Goal: Task Accomplishment & Management: Manage account settings

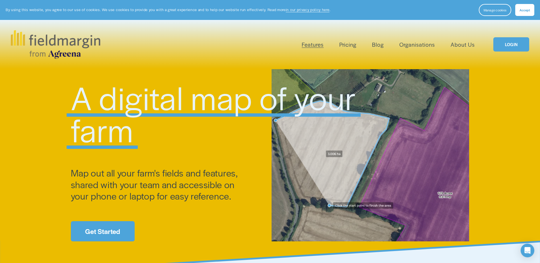
click at [352, 43] on link "Pricing" at bounding box center [348, 44] width 17 height 9
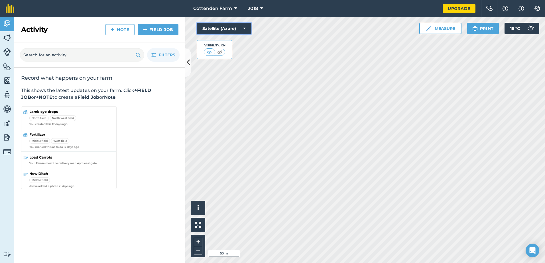
click at [240, 26] on button "Satellite (Azure)" at bounding box center [224, 28] width 55 height 11
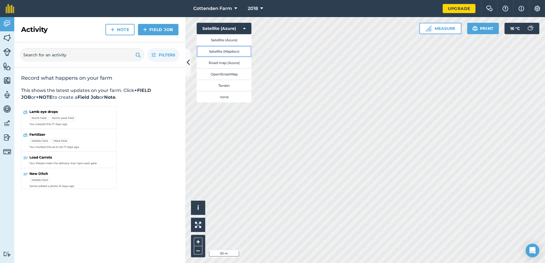
click at [230, 54] on button "Satellite (Mapbox)" at bounding box center [224, 51] width 55 height 11
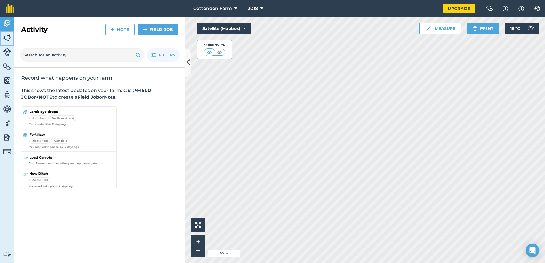
click at [6, 37] on img at bounding box center [7, 38] width 8 height 9
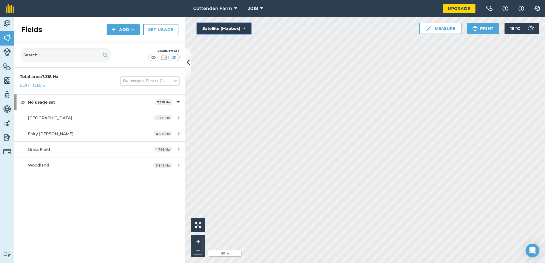
click at [213, 23] on button "Satellite (Mapbox)" at bounding box center [224, 28] width 55 height 11
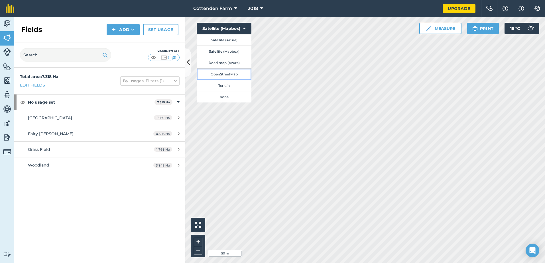
click at [225, 78] on button "OpenStreetMap" at bounding box center [224, 73] width 55 height 11
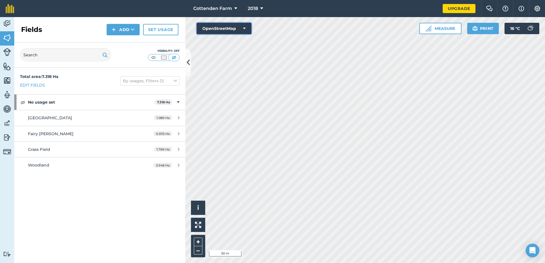
click at [234, 28] on button "OpenStreetMap" at bounding box center [224, 28] width 55 height 11
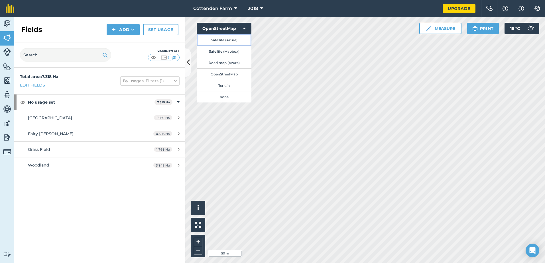
click at [229, 37] on button "Satellite (Azure)" at bounding box center [224, 39] width 55 height 11
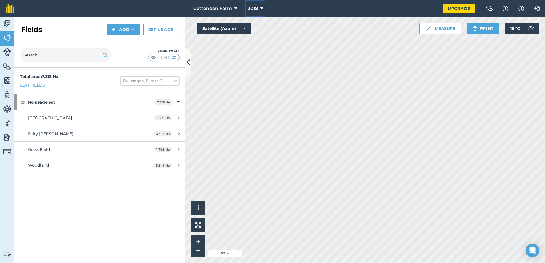
click at [259, 10] on button "2018" at bounding box center [255, 8] width 20 height 17
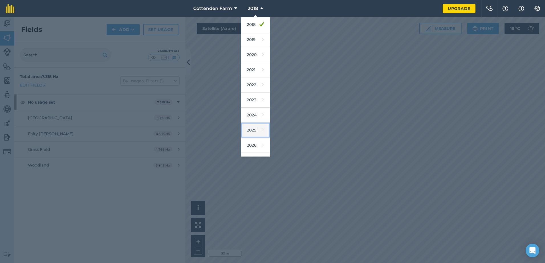
click at [254, 132] on link "2025" at bounding box center [255, 130] width 28 height 15
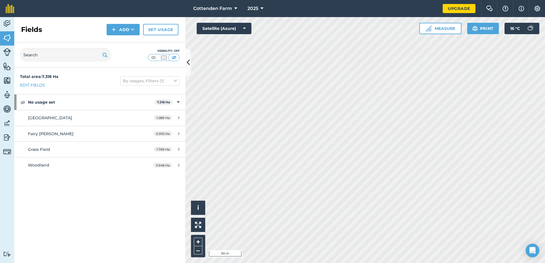
click at [345, 13] on div "Cottenden Farm 2025 Upgrade Farm Chat Help Info Settings Map printing is not av…" at bounding box center [272, 131] width 545 height 263
click at [41, 132] on span "Fairy Woods" at bounding box center [51, 133] width 46 height 5
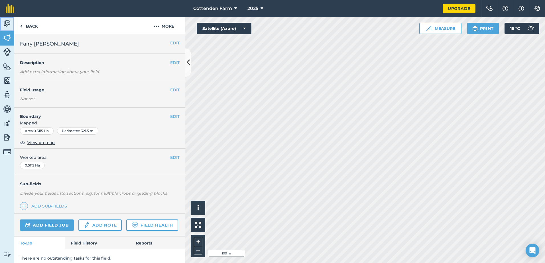
click at [5, 27] on img at bounding box center [7, 23] width 8 height 9
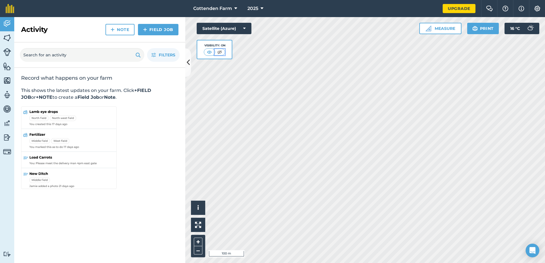
click at [216, 52] on img at bounding box center [219, 52] width 7 height 6
click at [8, 34] on img at bounding box center [7, 38] width 8 height 9
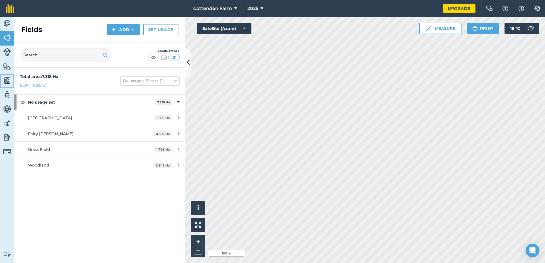
click at [7, 83] on img at bounding box center [7, 80] width 8 height 9
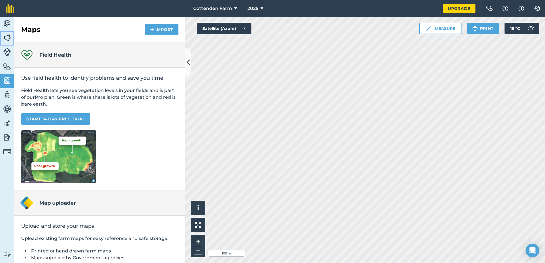
click at [6, 41] on img at bounding box center [7, 38] width 8 height 9
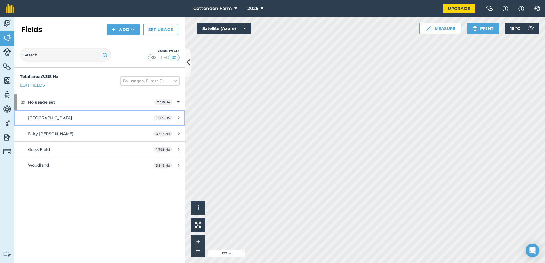
click at [177, 116] on div "1.089 Ha" at bounding box center [166, 118] width 37 height 5
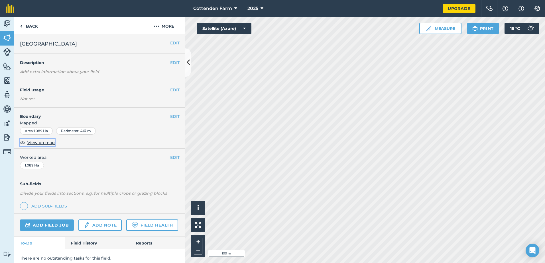
click at [45, 142] on span "View on map" at bounding box center [40, 143] width 27 height 6
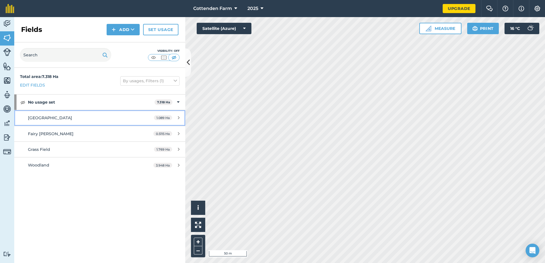
click at [49, 123] on link "Carriage Field 1.089 Ha" at bounding box center [99, 117] width 171 height 15
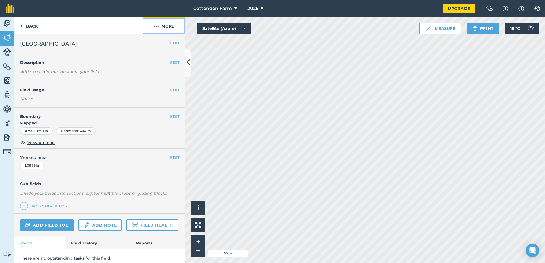
click at [159, 23] on button "More" at bounding box center [163, 25] width 43 height 17
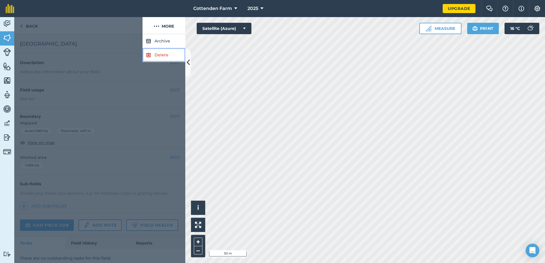
click at [157, 59] on link "Delete" at bounding box center [163, 55] width 43 height 14
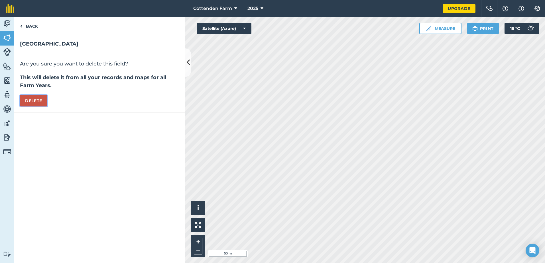
click at [37, 101] on button "Delete" at bounding box center [33, 100] width 27 height 11
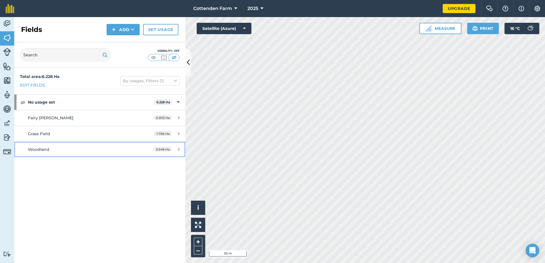
click at [75, 148] on div "Woodland" at bounding box center [81, 149] width 107 height 6
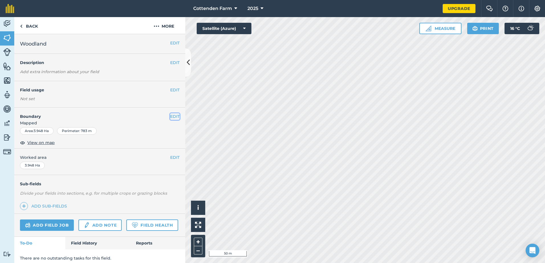
click at [170, 116] on button "EDIT" at bounding box center [174, 116] width 9 height 6
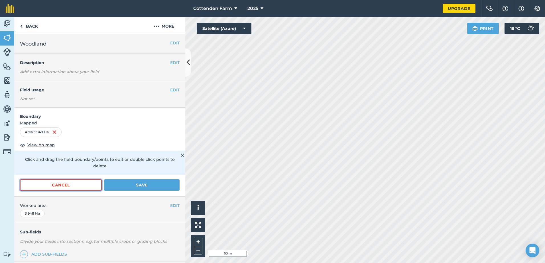
click at [77, 185] on button "Cancel" at bounding box center [61, 184] width 82 height 11
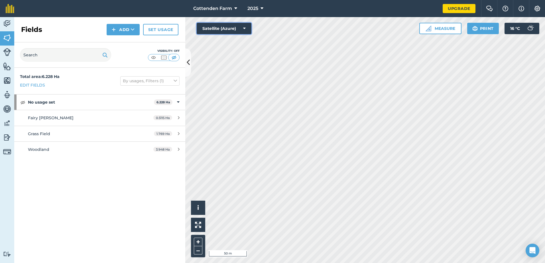
click at [244, 25] on button "Satellite (Azure)" at bounding box center [224, 28] width 55 height 11
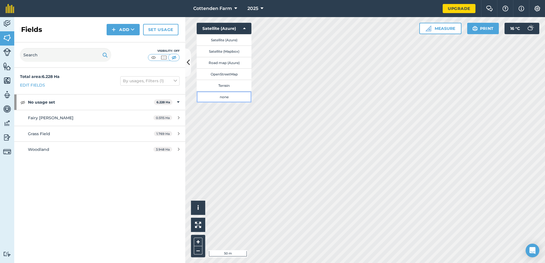
click at [222, 95] on button "none" at bounding box center [224, 96] width 55 height 11
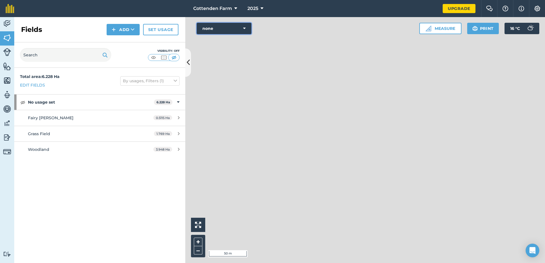
click at [233, 33] on button "none" at bounding box center [224, 28] width 55 height 11
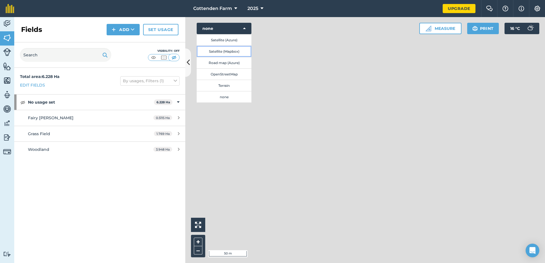
click at [228, 48] on button "Satellite (Mapbox)" at bounding box center [224, 51] width 55 height 11
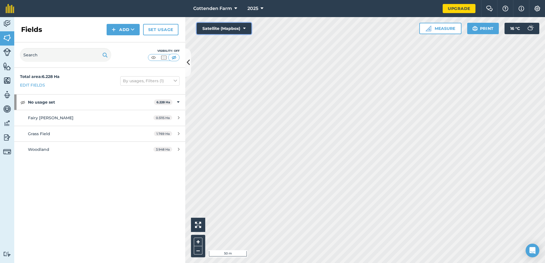
click at [231, 28] on button "Satellite (Mapbox)" at bounding box center [224, 28] width 55 height 11
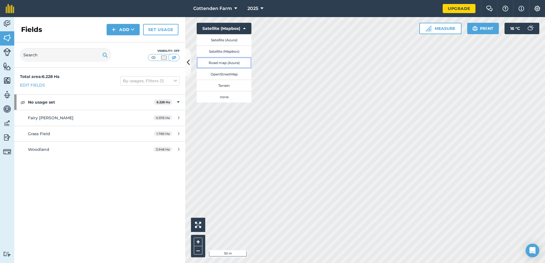
click at [221, 64] on button "Road map (Azure)" at bounding box center [224, 62] width 55 height 11
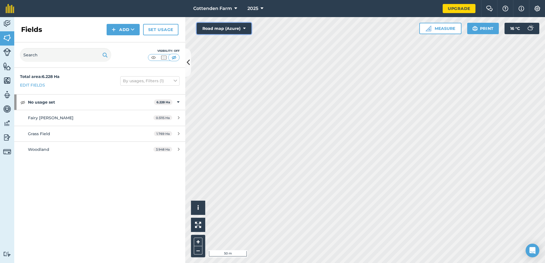
click at [231, 28] on button "Road map (Azure)" at bounding box center [224, 28] width 55 height 11
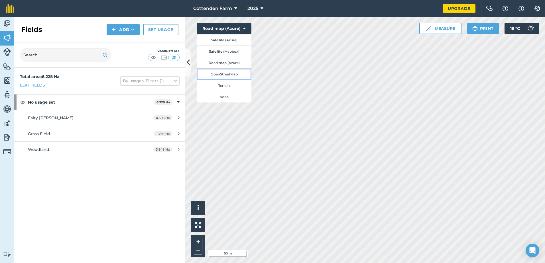
click at [223, 75] on button "OpenStreetMap" at bounding box center [224, 73] width 55 height 11
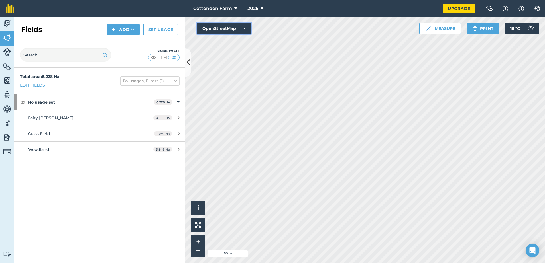
click at [231, 29] on button "OpenStreetMap" at bounding box center [224, 28] width 55 height 11
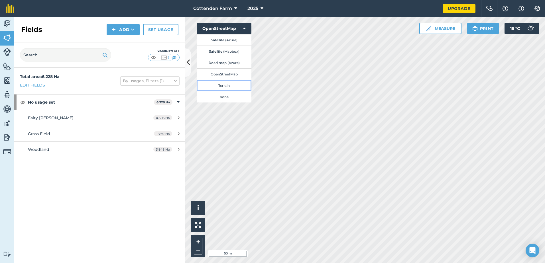
click at [224, 81] on button "Terrain" at bounding box center [224, 85] width 55 height 11
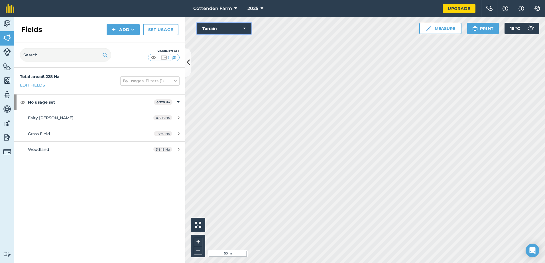
click at [243, 28] on button "Terrain" at bounding box center [224, 28] width 55 height 11
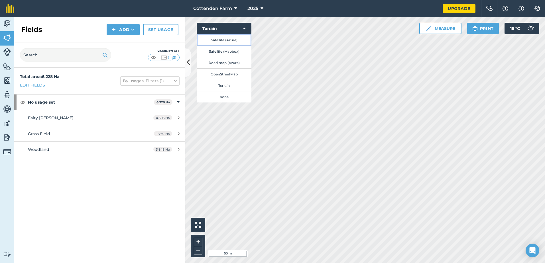
click at [229, 40] on button "Satellite (Azure)" at bounding box center [224, 39] width 55 height 11
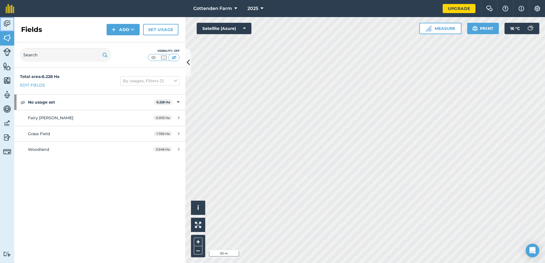
click at [5, 21] on img at bounding box center [7, 23] width 8 height 9
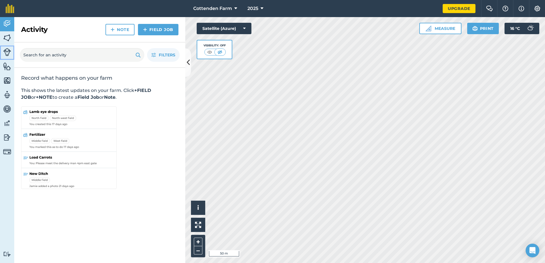
click at [7, 50] on img at bounding box center [7, 52] width 8 height 8
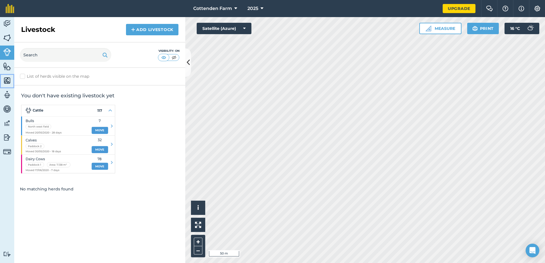
click at [5, 74] on link "Maps" at bounding box center [7, 81] width 14 height 14
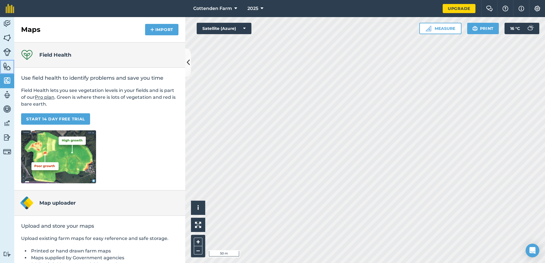
click at [7, 66] on img at bounding box center [7, 66] width 8 height 9
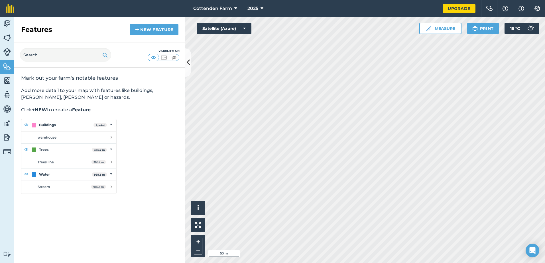
click at [51, 122] on img at bounding box center [68, 156] width 95 height 75
click at [11, 86] on link "Maps" at bounding box center [7, 81] width 14 height 14
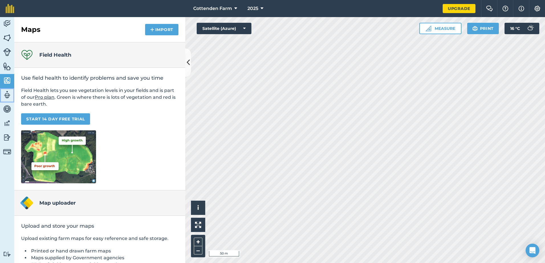
click at [8, 93] on img at bounding box center [7, 95] width 8 height 9
select select "MEMBER"
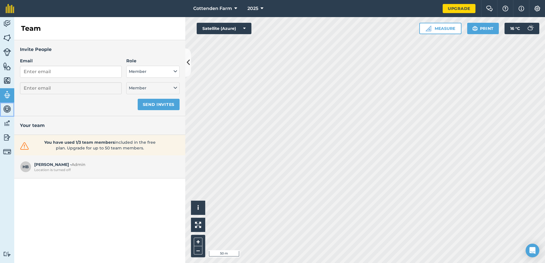
click at [5, 107] on img at bounding box center [7, 109] width 8 height 9
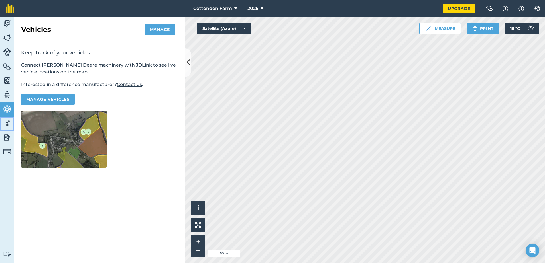
click at [6, 126] on img at bounding box center [7, 123] width 8 height 9
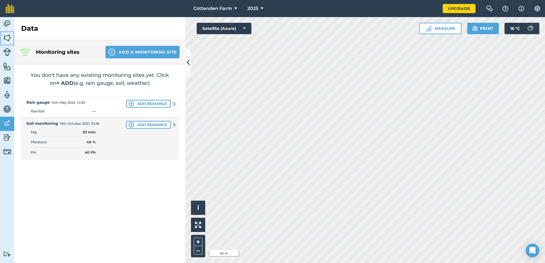
click at [7, 40] on img at bounding box center [7, 38] width 8 height 9
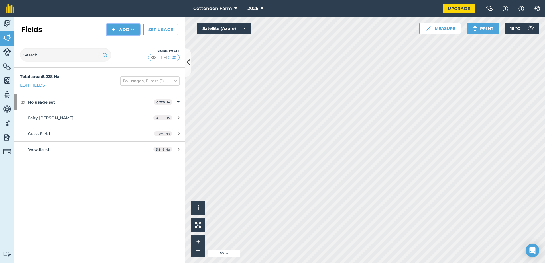
click at [116, 25] on button "Add" at bounding box center [123, 29] width 33 height 11
click at [131, 30] on icon at bounding box center [133, 30] width 4 height 6
click at [120, 44] on link "Draw" at bounding box center [122, 42] width 31 height 13
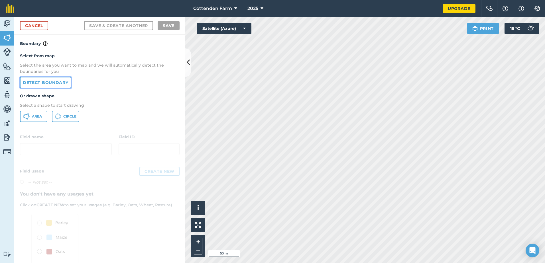
click at [48, 87] on link "Detect boundary" at bounding box center [45, 82] width 51 height 11
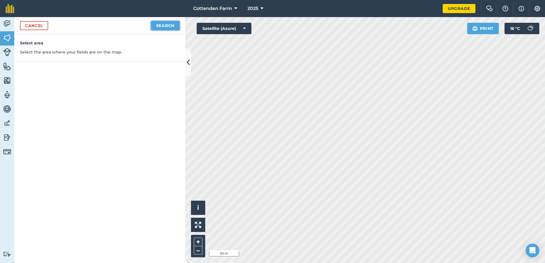
click at [159, 24] on button "Search" at bounding box center [165, 25] width 28 height 9
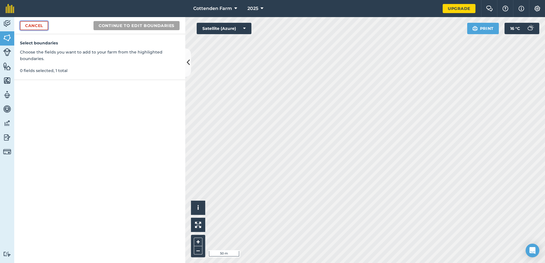
click at [44, 22] on link "Cancel" at bounding box center [34, 25] width 28 height 9
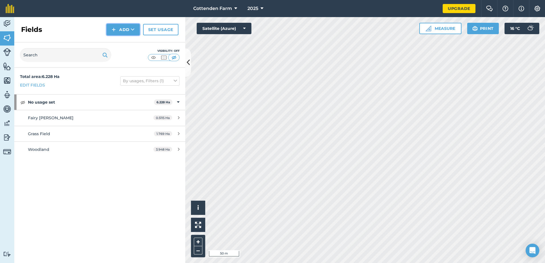
click at [121, 30] on button "Add" at bounding box center [123, 29] width 33 height 11
click at [124, 44] on link "Draw" at bounding box center [122, 42] width 31 height 13
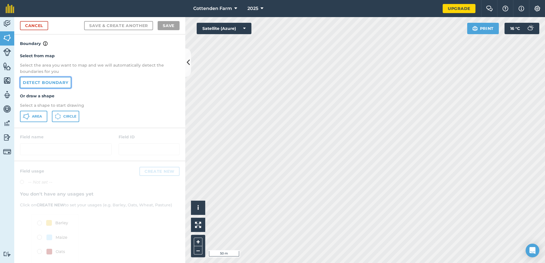
click at [55, 84] on link "Detect boundary" at bounding box center [45, 82] width 51 height 11
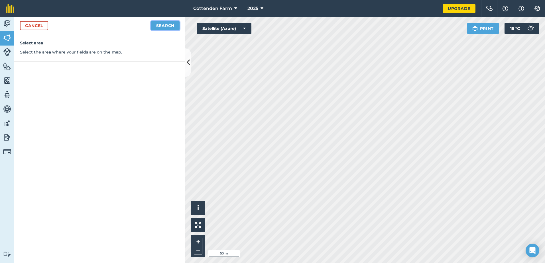
click at [164, 26] on button "Search" at bounding box center [165, 25] width 28 height 9
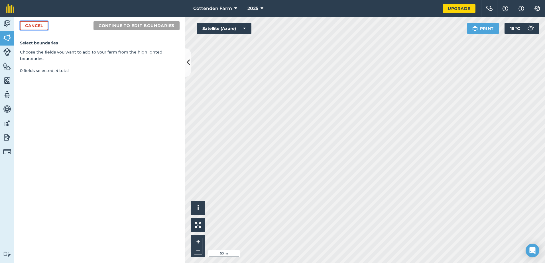
click at [26, 26] on link "Cancel" at bounding box center [34, 25] width 28 height 9
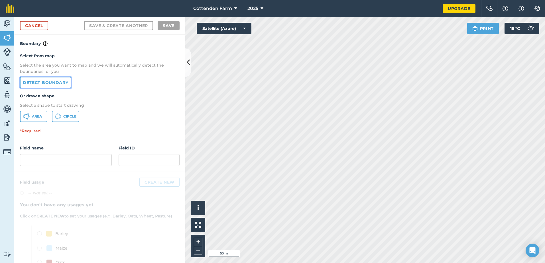
click at [44, 84] on link "Detect boundary" at bounding box center [45, 82] width 51 height 11
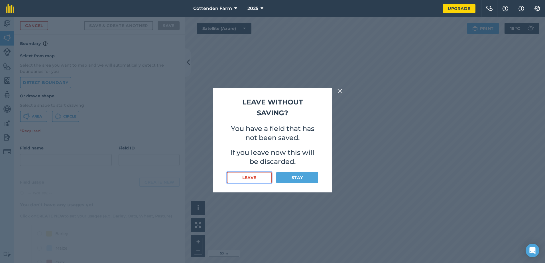
click at [260, 179] on button "Leave" at bounding box center [249, 177] width 45 height 11
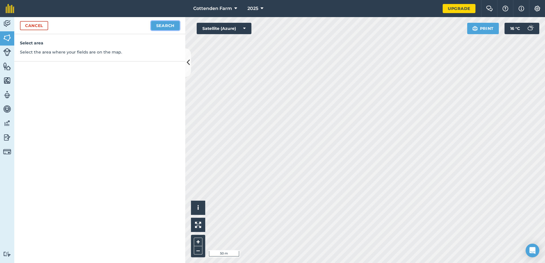
click at [158, 25] on button "Search" at bounding box center [165, 25] width 28 height 9
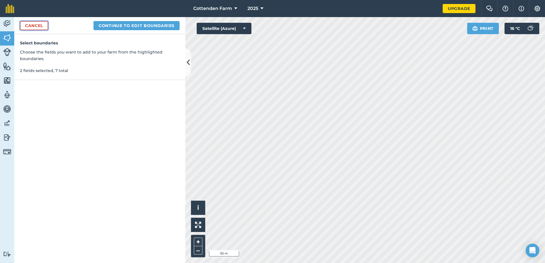
click at [32, 22] on link "Cancel" at bounding box center [34, 25] width 28 height 9
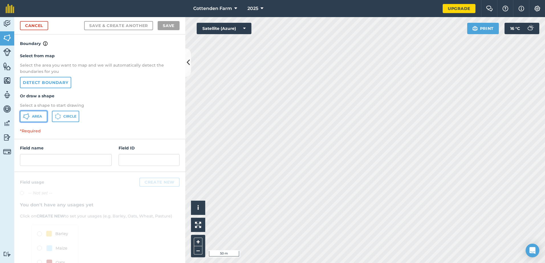
click at [43, 119] on button "Area" at bounding box center [33, 116] width 27 height 11
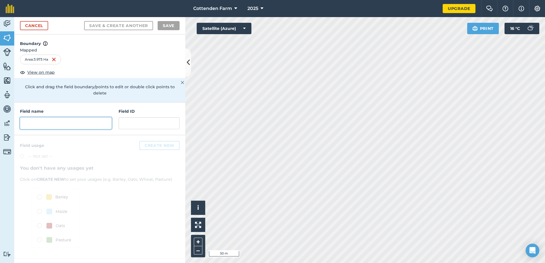
click at [74, 119] on input "text" at bounding box center [66, 123] width 92 height 12
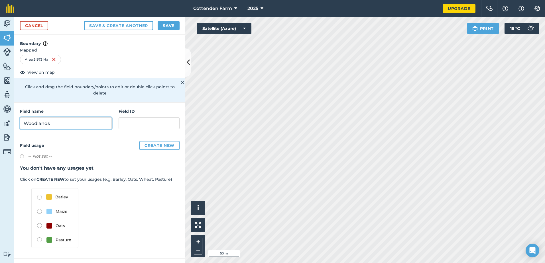
type input "Woodlands"
click at [163, 26] on button "Save" at bounding box center [169, 25] width 22 height 9
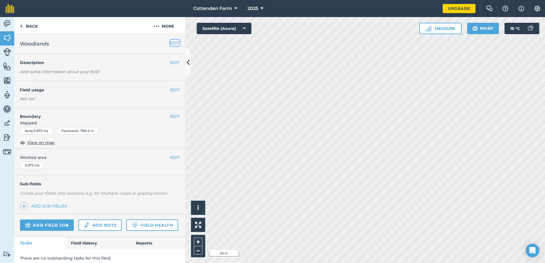
click at [170, 42] on button "EDIT" at bounding box center [174, 43] width 9 height 6
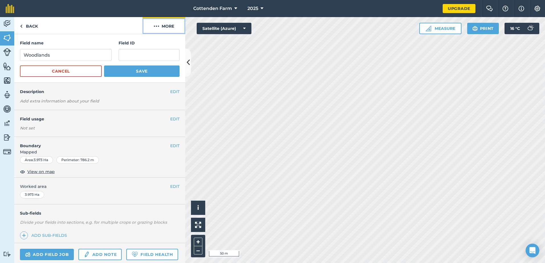
click at [159, 26] on img at bounding box center [157, 26] width 6 height 7
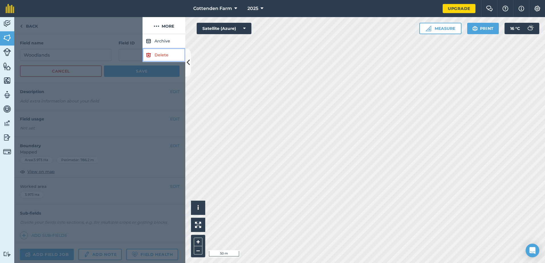
click at [157, 56] on link "Delete" at bounding box center [163, 55] width 43 height 14
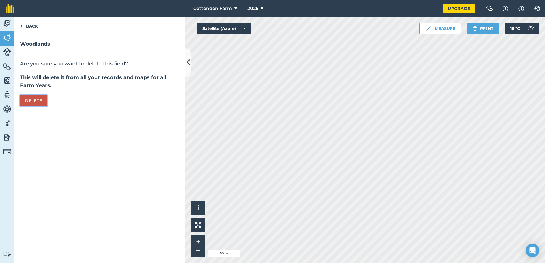
click at [46, 98] on button "Delete" at bounding box center [33, 100] width 27 height 11
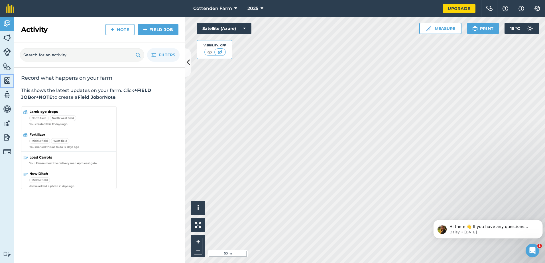
click at [11, 83] on img at bounding box center [7, 80] width 8 height 9
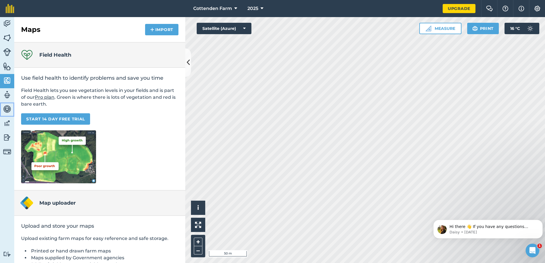
click at [11, 110] on img at bounding box center [7, 109] width 8 height 9
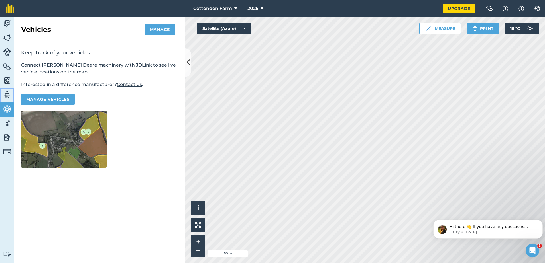
click at [7, 95] on img at bounding box center [7, 95] width 8 height 9
select select "MEMBER"
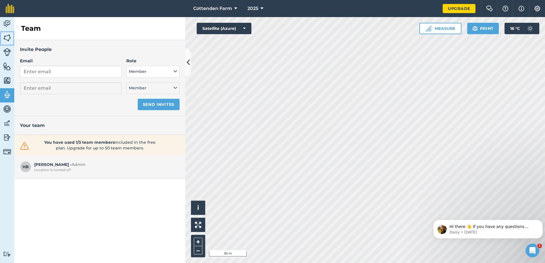
click at [7, 37] on img at bounding box center [7, 38] width 8 height 9
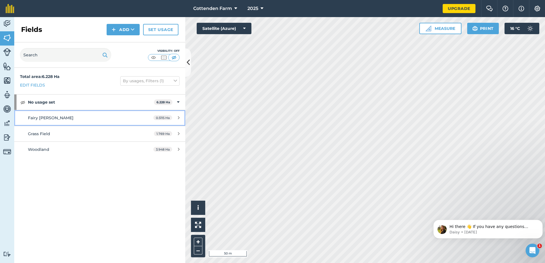
click at [69, 121] on link "Fairy Woods 0.5115 Ha" at bounding box center [99, 117] width 171 height 15
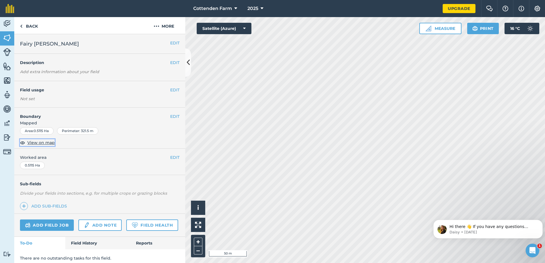
click at [46, 144] on span "View on map" at bounding box center [40, 143] width 27 height 6
click at [237, 33] on button "Satellite (Azure)" at bounding box center [224, 28] width 55 height 11
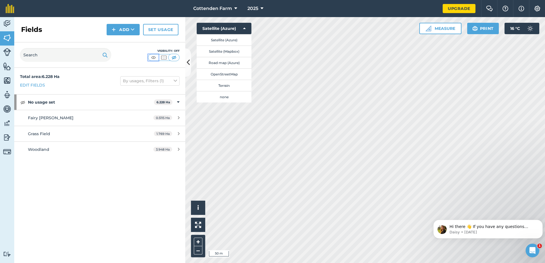
click at [153, 58] on img at bounding box center [153, 58] width 7 height 6
click at [121, 29] on button "Add" at bounding box center [123, 29] width 33 height 11
click at [123, 44] on link "Draw" at bounding box center [122, 42] width 31 height 13
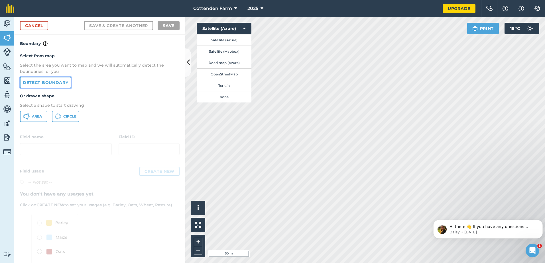
click at [43, 79] on link "Detect boundary" at bounding box center [45, 82] width 51 height 11
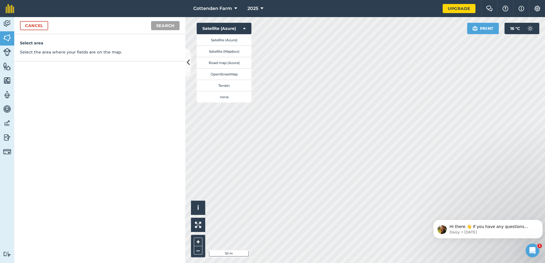
click at [231, 33] on div "Click to start drawing i © 2025 TomTom, Microsoft 50 m + – Satellite (Azure) Sa…" at bounding box center [364, 140] width 359 height 246
click at [158, 22] on button "Search" at bounding box center [165, 25] width 28 height 9
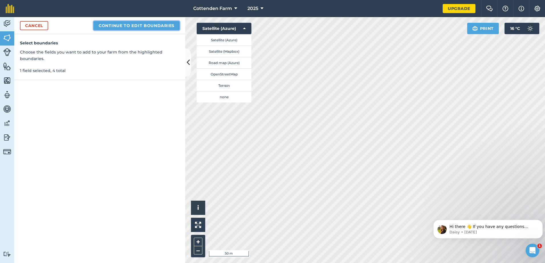
click at [141, 25] on button "Continue to edit boundaries" at bounding box center [136, 25] width 86 height 9
click at [131, 23] on button "Continue to name fields" at bounding box center [143, 25] width 74 height 9
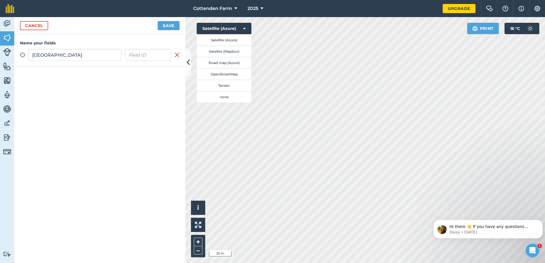
type input "Carriage Field"
click at [166, 27] on button "Save" at bounding box center [169, 25] width 22 height 9
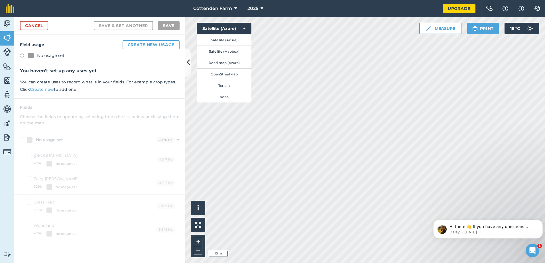
click at [18, 52] on div "Field usage Create new usage No usage set You haven't set up any uses yet You c…" at bounding box center [99, 66] width 171 height 64
click at [20, 54] on label at bounding box center [24, 57] width 8 height 6
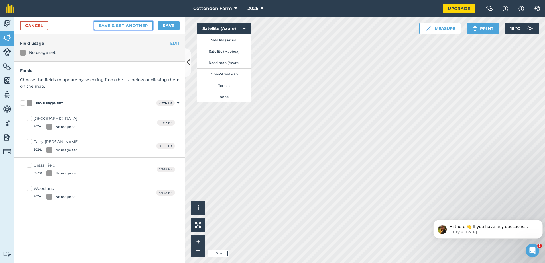
click at [136, 29] on button "Save & set another" at bounding box center [124, 25] width 60 height 9
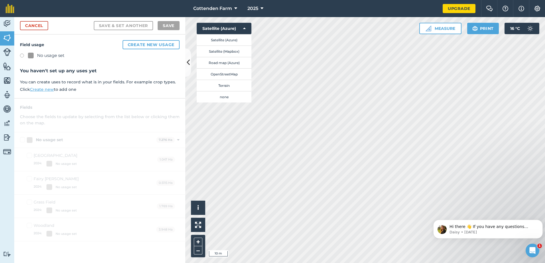
click at [22, 54] on label at bounding box center [24, 57] width 8 height 6
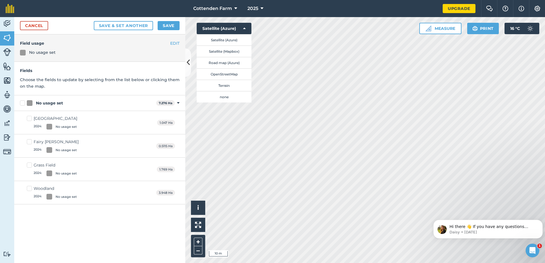
click at [21, 105] on label "No usage set" at bounding box center [87, 103] width 134 height 6
click at [21, 104] on input "No usage set" at bounding box center [22, 102] width 4 height 4
checkbox input "true"
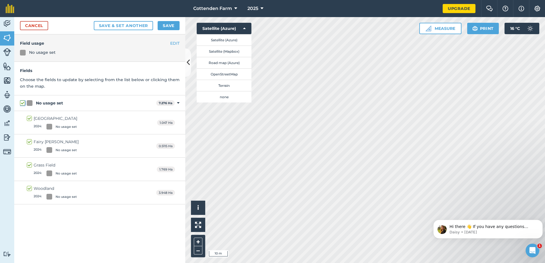
checkbox input "true"
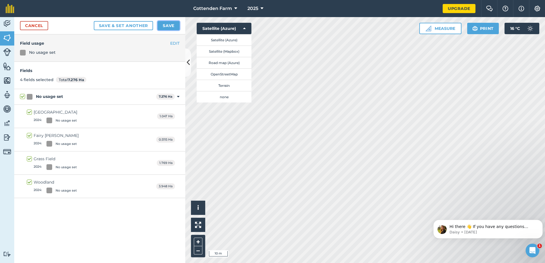
click at [172, 27] on button "Save" at bounding box center [169, 25] width 22 height 9
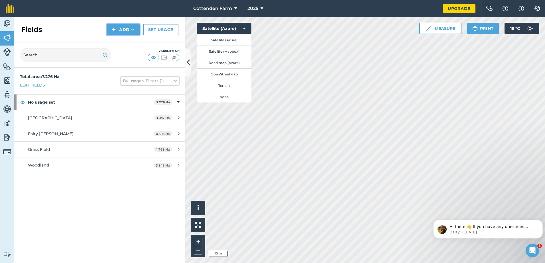
click at [127, 28] on button "Add" at bounding box center [123, 29] width 33 height 11
click at [128, 40] on link "Draw" at bounding box center [122, 42] width 31 height 13
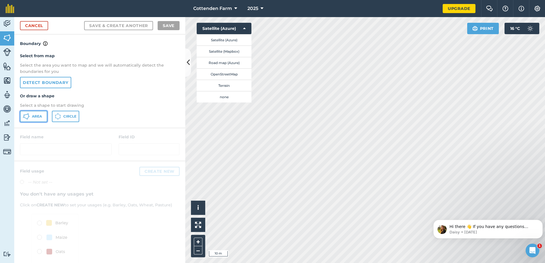
click at [38, 117] on span "Area" at bounding box center [37, 116] width 10 height 5
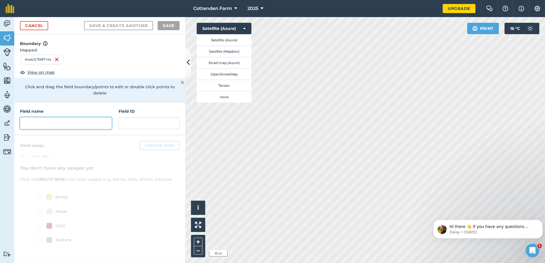
click at [50, 120] on input "text" at bounding box center [66, 123] width 92 height 12
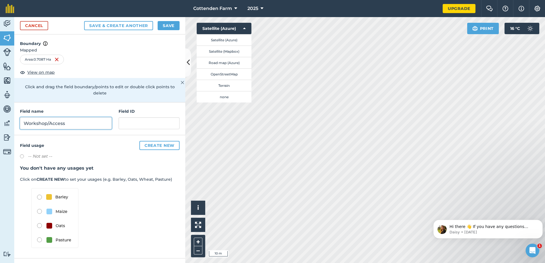
type input "Workshop/Access"
click at [164, 24] on button "Save" at bounding box center [169, 25] width 22 height 9
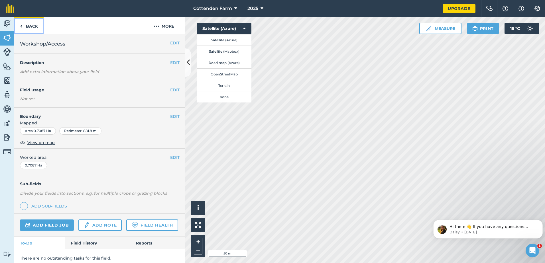
click at [34, 27] on link "Back" at bounding box center [28, 25] width 29 height 17
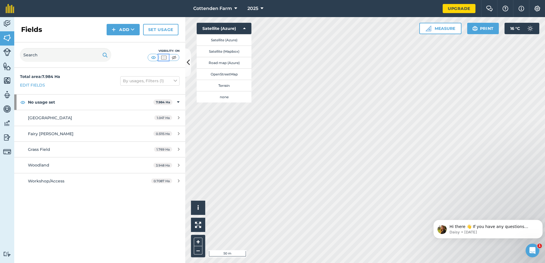
click at [163, 59] on img at bounding box center [163, 58] width 7 height 6
click at [154, 58] on img at bounding box center [153, 58] width 7 height 6
click at [180, 118] on div "1.047 Ha" at bounding box center [166, 118] width 37 height 5
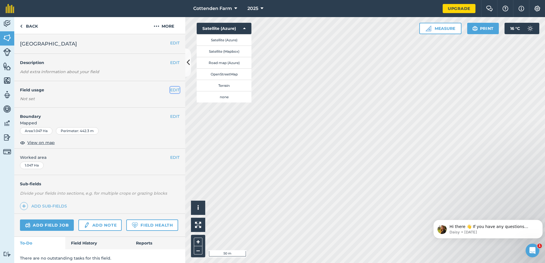
click at [171, 90] on button "EDIT" at bounding box center [174, 90] width 9 height 6
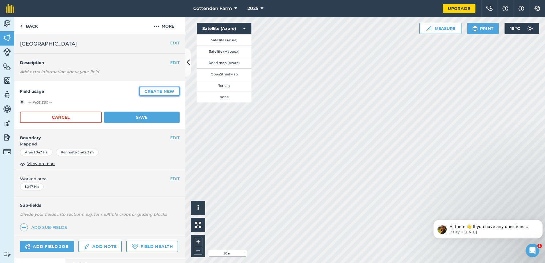
click at [148, 92] on button "Create new" at bounding box center [159, 91] width 40 height 9
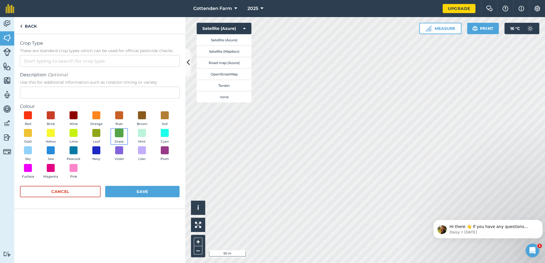
click at [116, 130] on span at bounding box center [119, 132] width 9 height 9
click at [139, 192] on button "Save" at bounding box center [142, 191] width 74 height 11
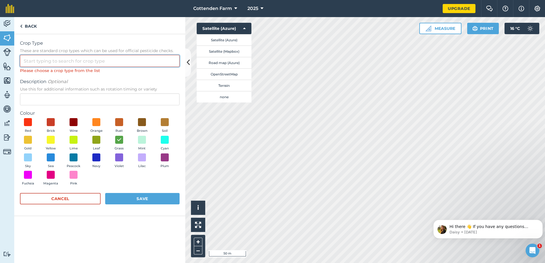
click at [70, 61] on input "Crop Type These are standard crop types which can be used for official pesticid…" at bounding box center [100, 61] width 160 height 12
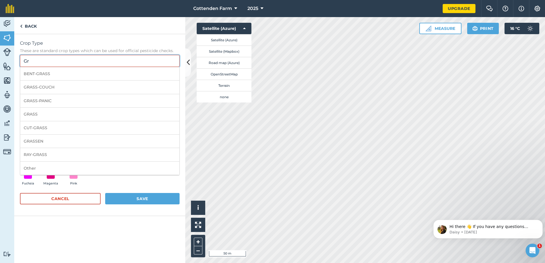
type input "G"
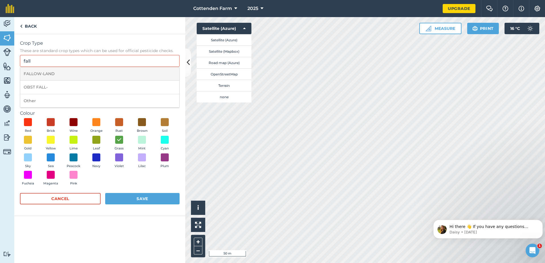
click at [55, 70] on li "FALLOW-LAND" at bounding box center [99, 73] width 159 height 13
type input "FALLOW-LAND"
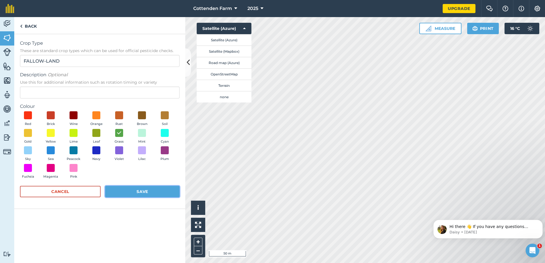
click at [140, 189] on button "Save" at bounding box center [142, 191] width 74 height 11
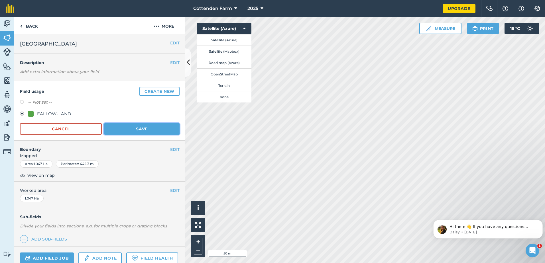
click at [146, 132] on button "Save" at bounding box center [141, 128] width 75 height 11
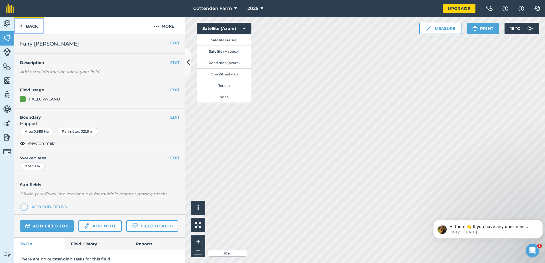
click at [29, 29] on link "Back" at bounding box center [28, 25] width 29 height 17
click at [163, 26] on button "More" at bounding box center [163, 25] width 43 height 17
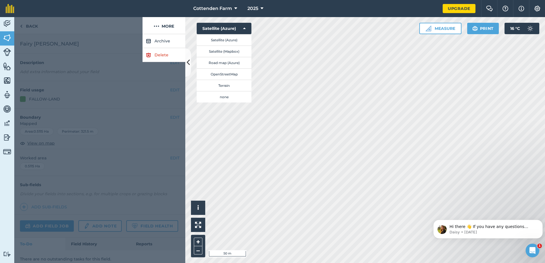
click at [93, 70] on div at bounding box center [99, 148] width 171 height 229
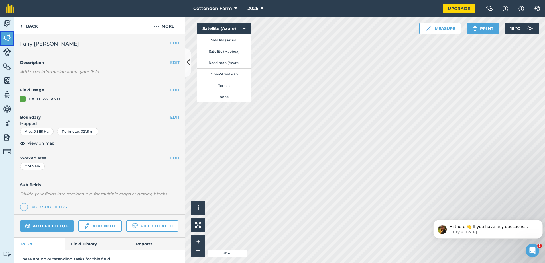
click at [7, 35] on img at bounding box center [7, 38] width 8 height 9
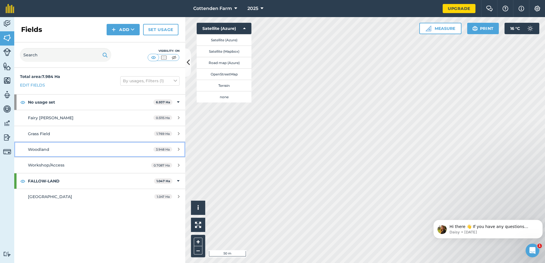
click at [42, 148] on span "Woodland" at bounding box center [38, 149] width 21 height 5
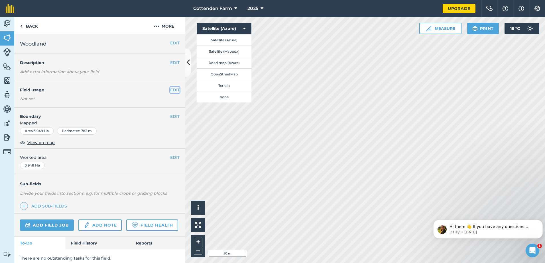
click at [170, 92] on button "EDIT" at bounding box center [174, 90] width 9 height 6
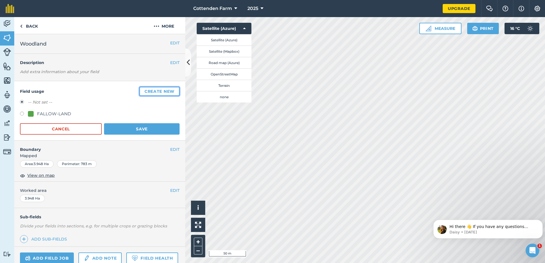
click at [151, 91] on button "Create new" at bounding box center [159, 91] width 40 height 9
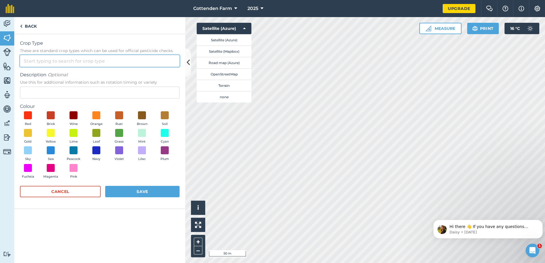
click at [41, 62] on input "Crop Type These are standard crop types which can be used for official pesticid…" at bounding box center [100, 61] width 160 height 12
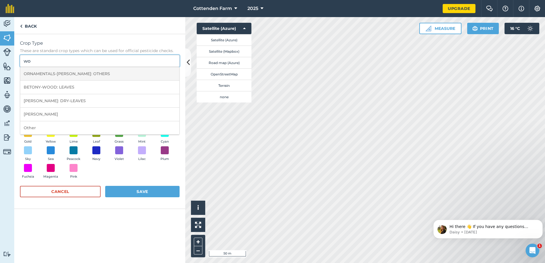
type input "w"
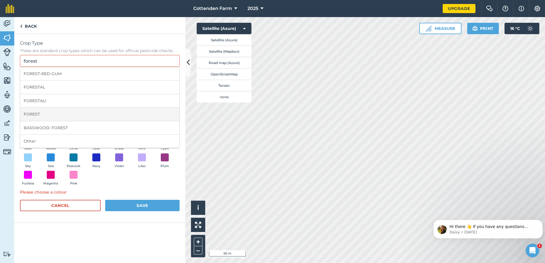
click at [34, 116] on li "FOREST" at bounding box center [99, 114] width 159 height 13
type input "FOREST"
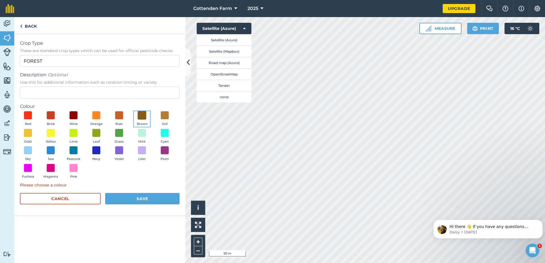
click at [140, 116] on span at bounding box center [142, 115] width 9 height 9
click at [150, 197] on button "Save" at bounding box center [142, 198] width 74 height 11
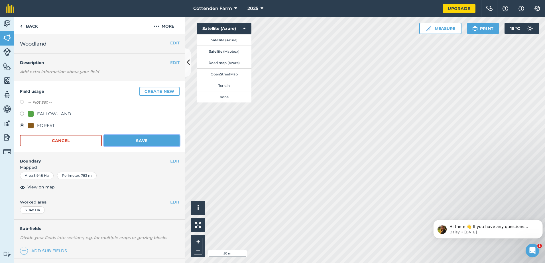
click at [148, 142] on button "Save" at bounding box center [141, 140] width 75 height 11
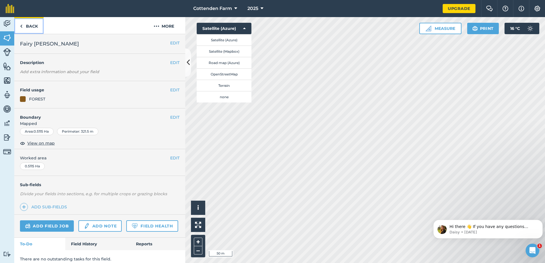
click at [25, 26] on link "Back" at bounding box center [28, 25] width 29 height 17
click at [7, 39] on img at bounding box center [7, 38] width 8 height 9
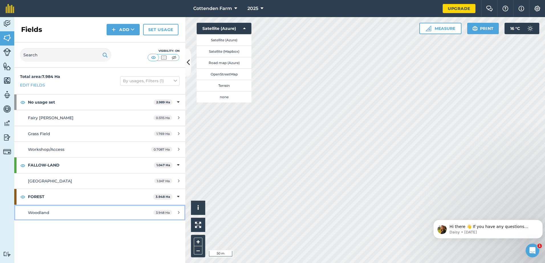
click at [175, 214] on div "3.948 Ha" at bounding box center [167, 212] width 38 height 5
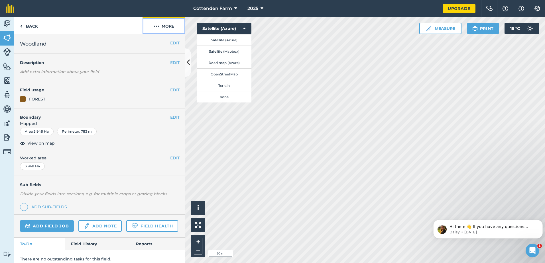
click at [161, 29] on button "More" at bounding box center [163, 25] width 43 height 17
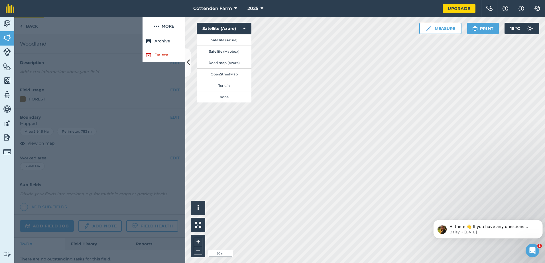
click at [31, 29] on div at bounding box center [78, 25] width 128 height 17
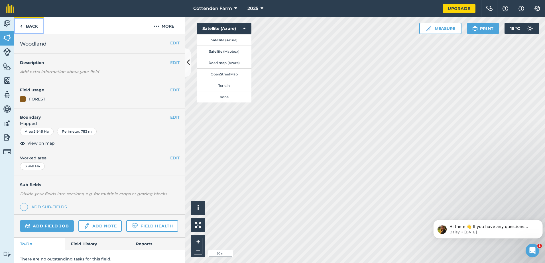
click at [29, 29] on link "Back" at bounding box center [28, 25] width 29 height 17
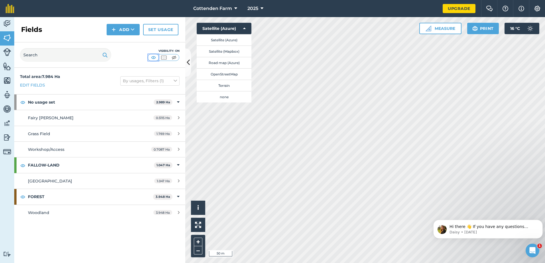
click at [155, 58] on img at bounding box center [153, 58] width 7 height 6
click at [162, 57] on img at bounding box center [163, 58] width 7 height 6
click at [151, 58] on img at bounding box center [153, 58] width 7 height 6
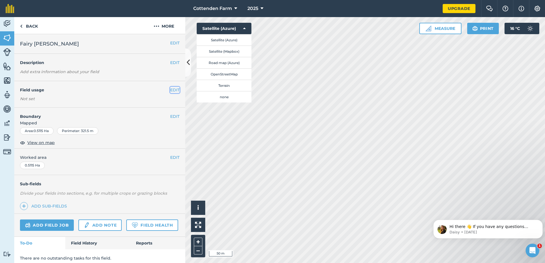
click at [170, 87] on button "EDIT" at bounding box center [174, 90] width 9 height 6
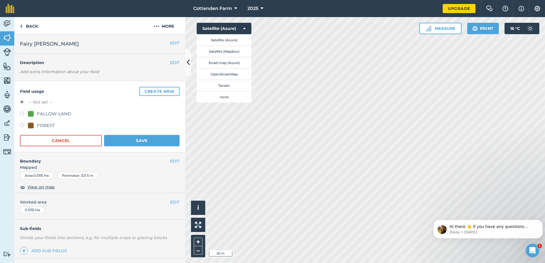
click at [21, 123] on label at bounding box center [24, 126] width 8 height 6
radio input "true"
radio input "false"
click at [138, 144] on button "Save" at bounding box center [141, 140] width 75 height 11
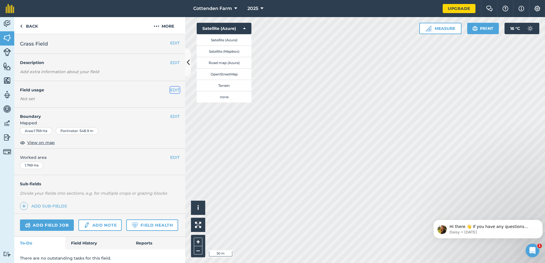
click at [170, 90] on button "EDIT" at bounding box center [174, 90] width 9 height 6
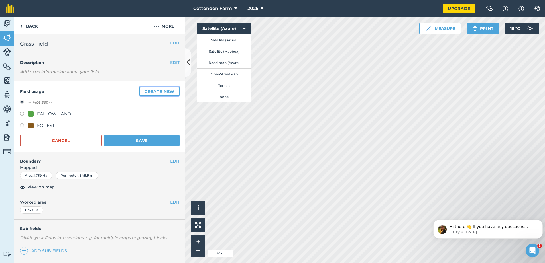
click at [146, 93] on button "Create new" at bounding box center [159, 91] width 40 height 9
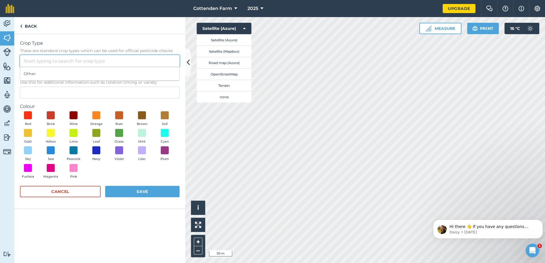
click at [53, 63] on input "Crop Type These are standard crop types which can be used for official pesticid…" at bounding box center [100, 61] width 160 height 12
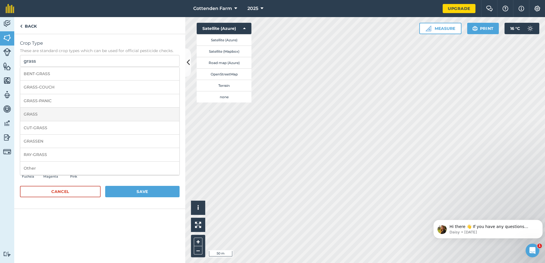
click at [37, 114] on li "GRASS" at bounding box center [99, 114] width 159 height 13
type input "GRASS"
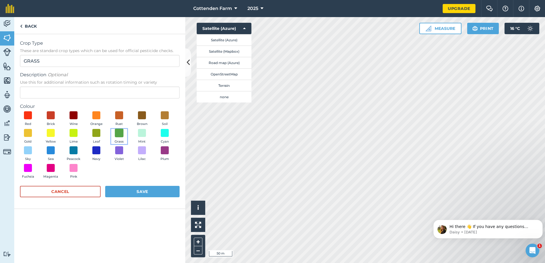
click at [119, 134] on span at bounding box center [119, 132] width 9 height 9
click at [137, 189] on button "Save" at bounding box center [142, 191] width 74 height 11
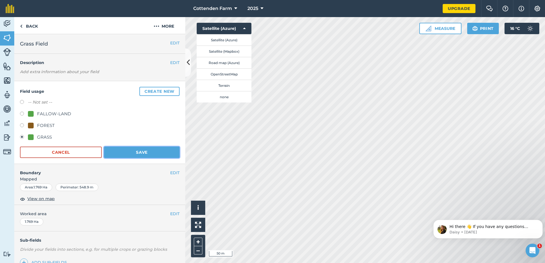
click at [139, 154] on button "Save" at bounding box center [141, 152] width 75 height 11
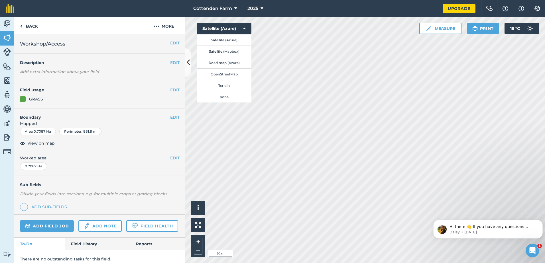
click at [171, 85] on div "EDIT Field usage GRASS" at bounding box center [99, 94] width 171 height 27
click at [170, 89] on button "EDIT" at bounding box center [174, 90] width 9 height 6
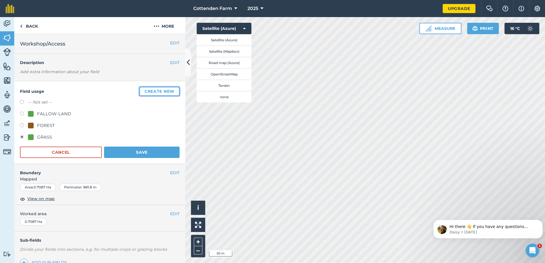
click at [161, 91] on button "Create new" at bounding box center [159, 91] width 40 height 9
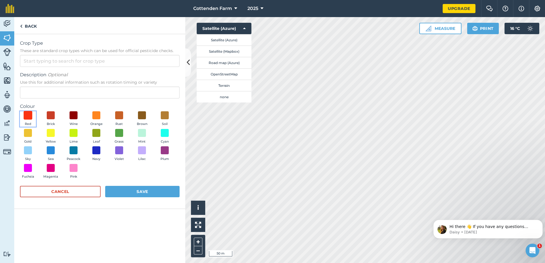
click at [24, 112] on span at bounding box center [28, 115] width 9 height 9
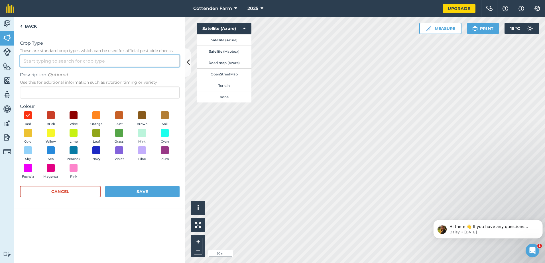
click at [45, 57] on input "Crop Type These are standard crop types which can be used for official pesticid…" at bounding box center [100, 61] width 160 height 12
type input "a"
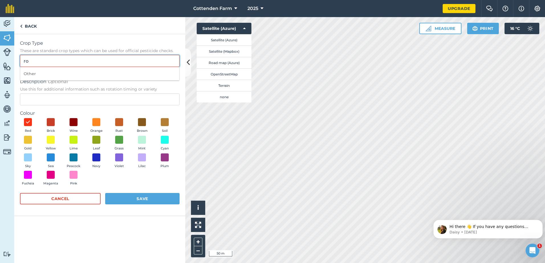
type input "r"
type input "y"
click at [74, 195] on button "Cancel" at bounding box center [60, 198] width 81 height 11
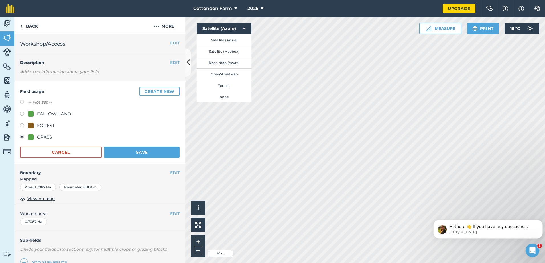
click at [22, 105] on label at bounding box center [24, 103] width 8 height 6
radio input "true"
radio input "false"
click at [133, 155] on button "Save" at bounding box center [141, 152] width 75 height 11
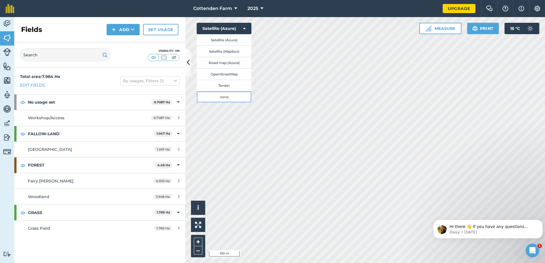
click at [220, 95] on button "none" at bounding box center [224, 96] width 55 height 11
